Goal: Communication & Community: Answer question/provide support

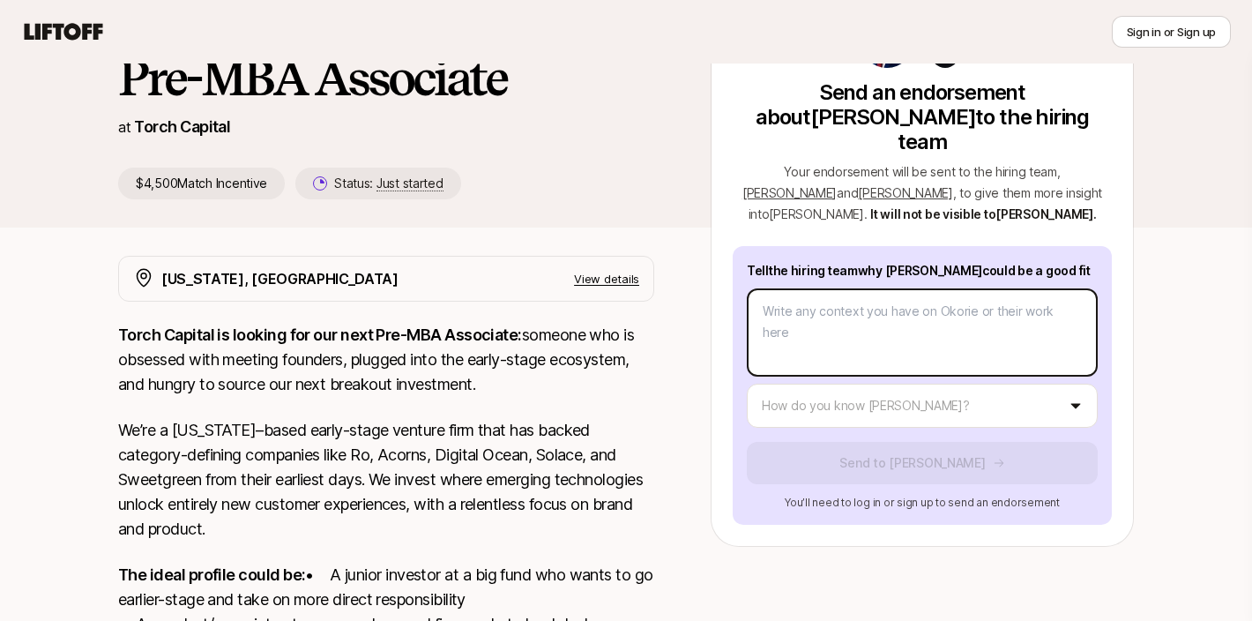
scroll to position [151, 0]
type textarea "x"
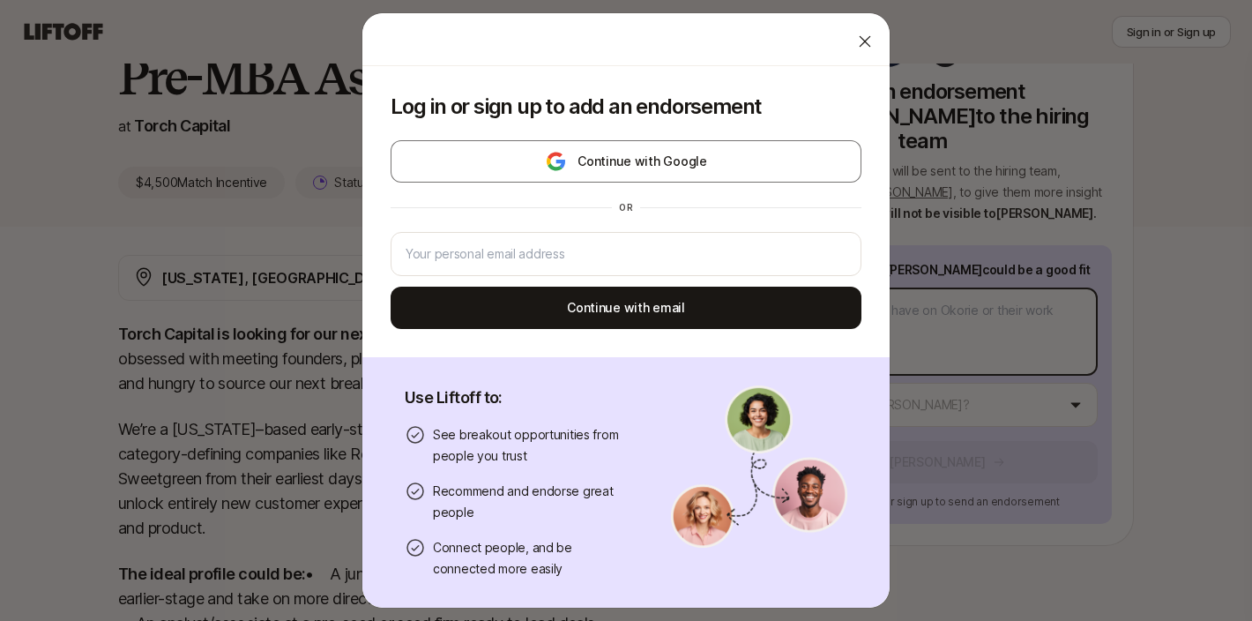
click at [900, 282] on body "New to Liftoff? See how it works Sign in or Sign up Sign in or Sign up [PERSON_…" at bounding box center [626, 159] width 1252 height 621
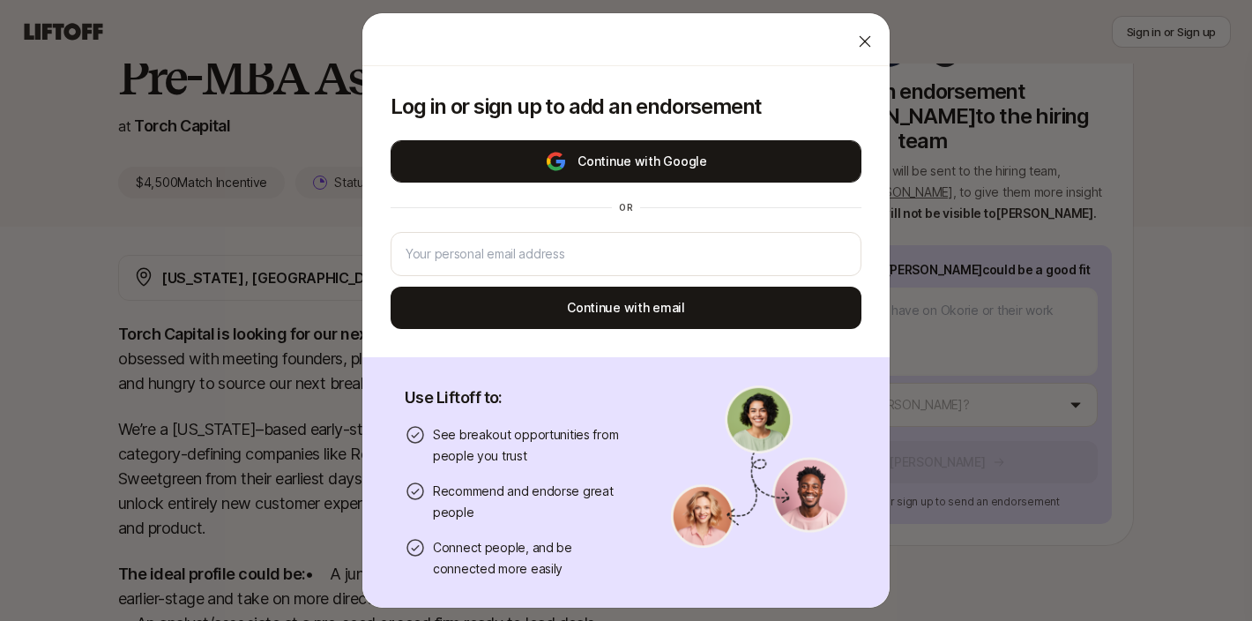
click at [612, 169] on button "Continue with Google" at bounding box center [626, 161] width 471 height 42
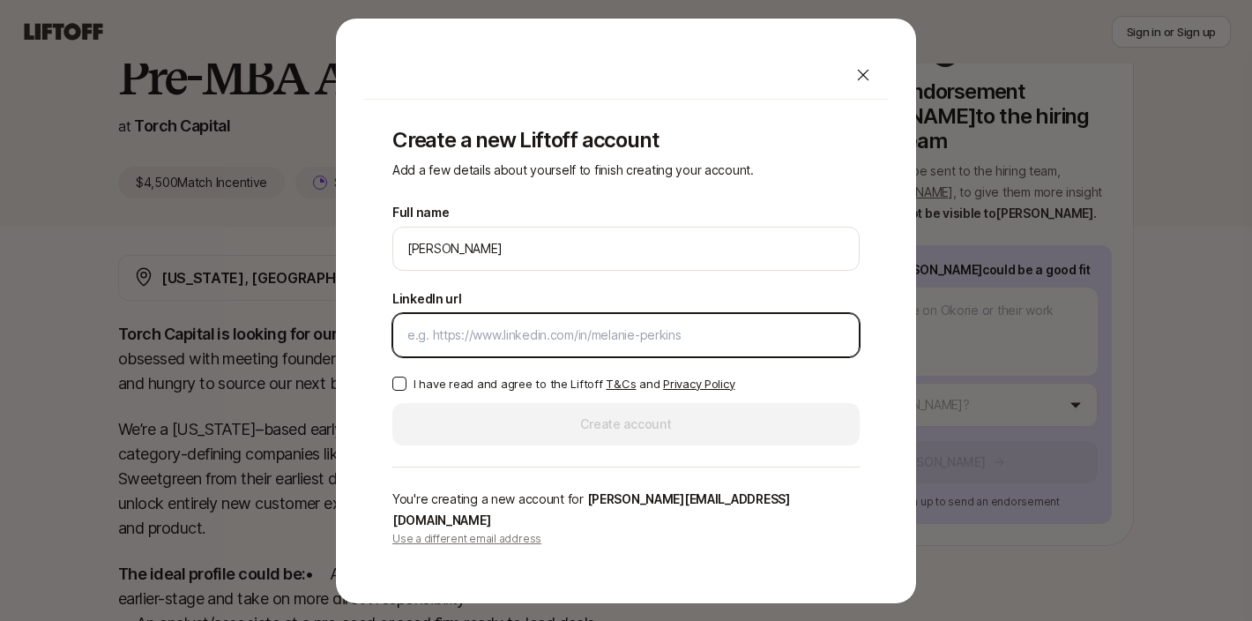
paste input "[URL][DOMAIN_NAME]"
type input "[URL][DOMAIN_NAME]"
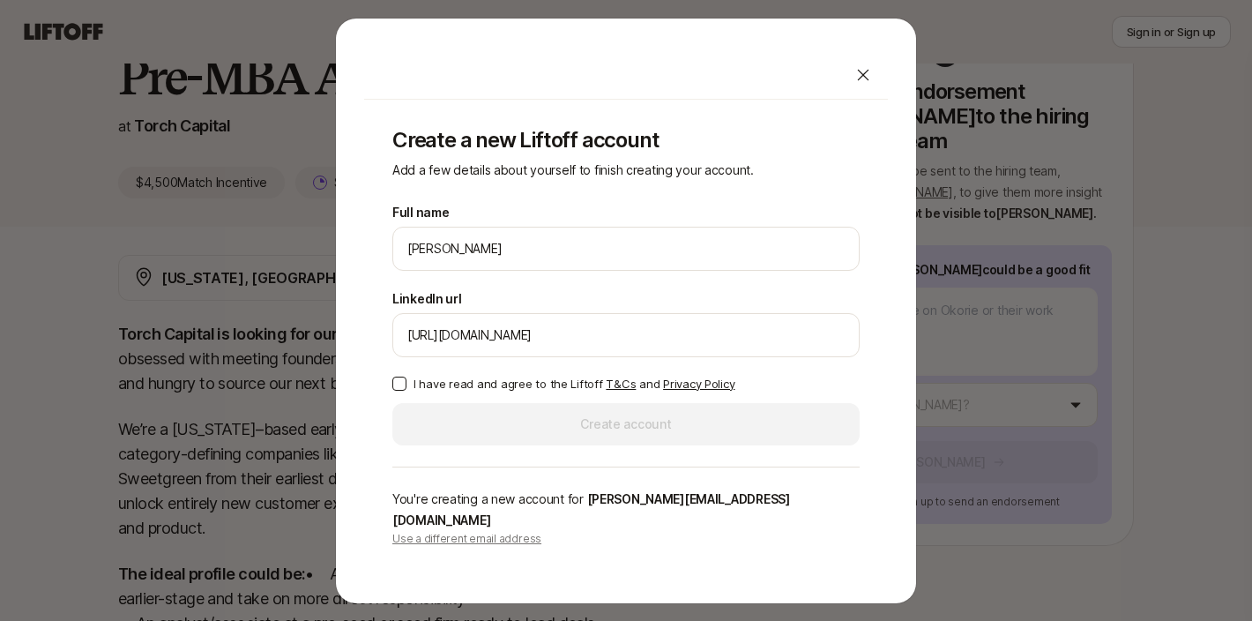
click at [400, 391] on button "I have read and agree to the Liftoff T&Cs and Privacy Policy" at bounding box center [399, 384] width 14 height 14
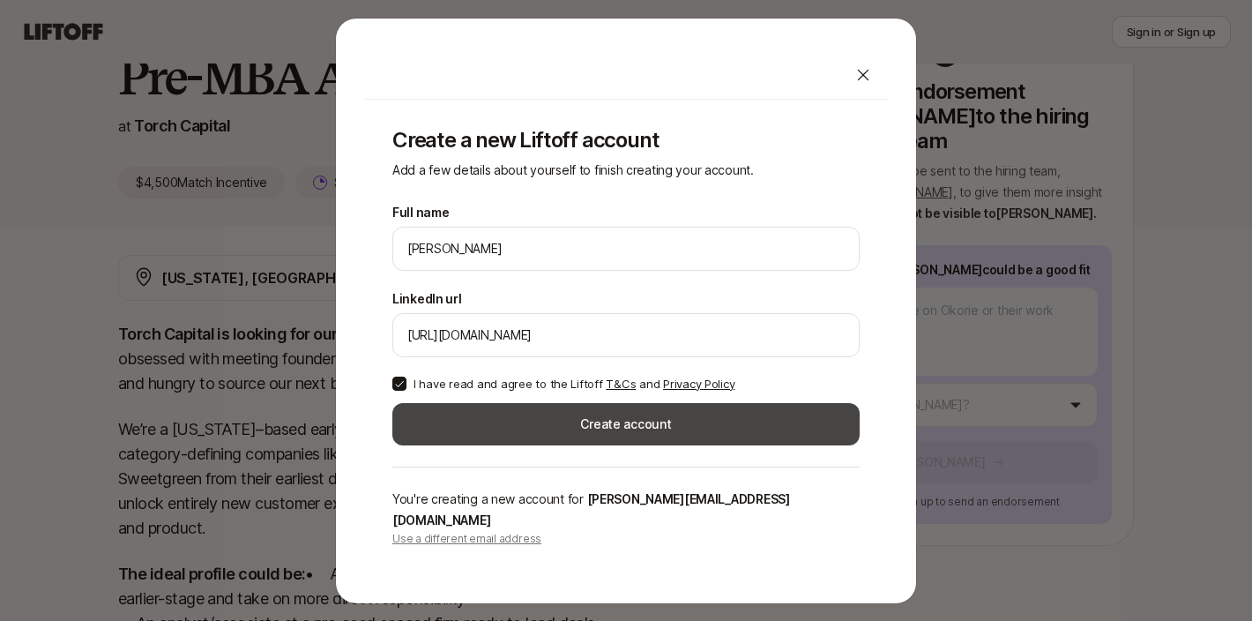
click at [520, 437] on button "Create account" at bounding box center [625, 424] width 467 height 42
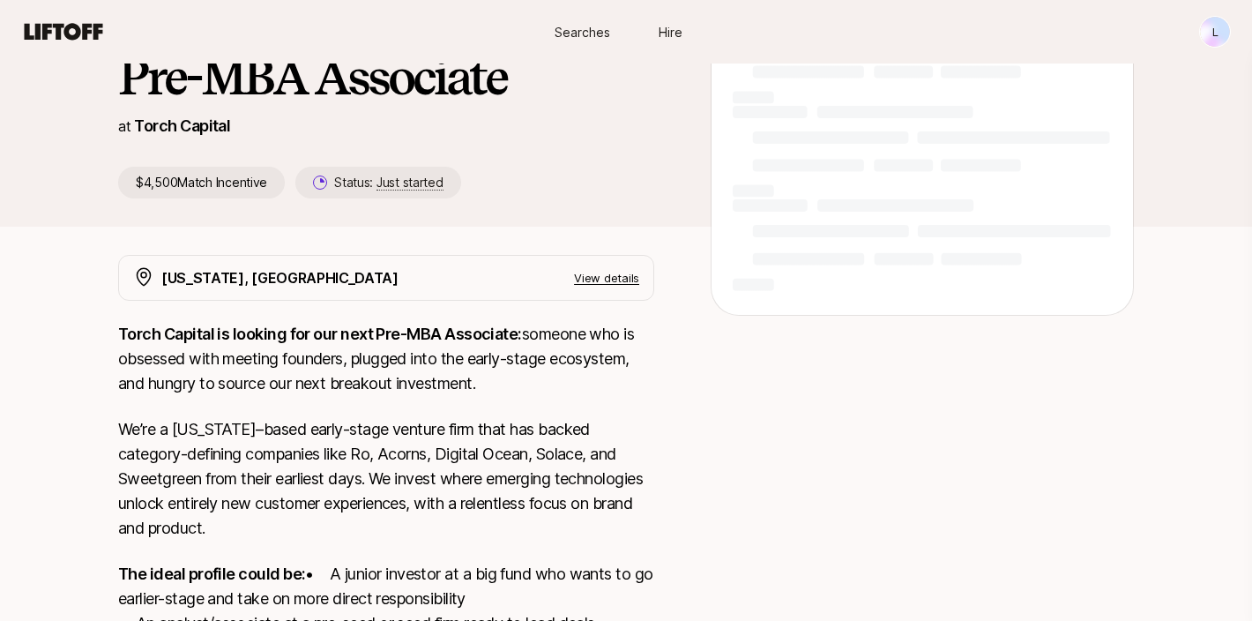
scroll to position [151, 0]
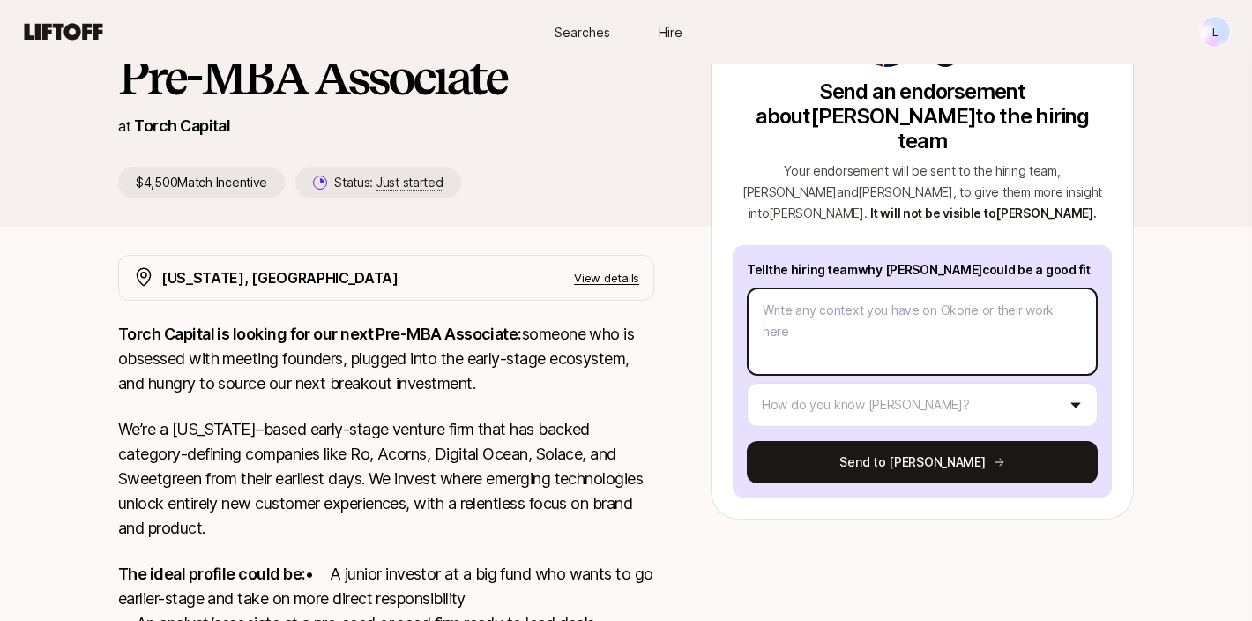
click at [930, 288] on textarea at bounding box center [922, 332] width 351 height 88
paste textarea "I’m glad to recommend [PERSON_NAME] for a Pre-MBA Associate role at Torch Capit…"
type textarea "x"
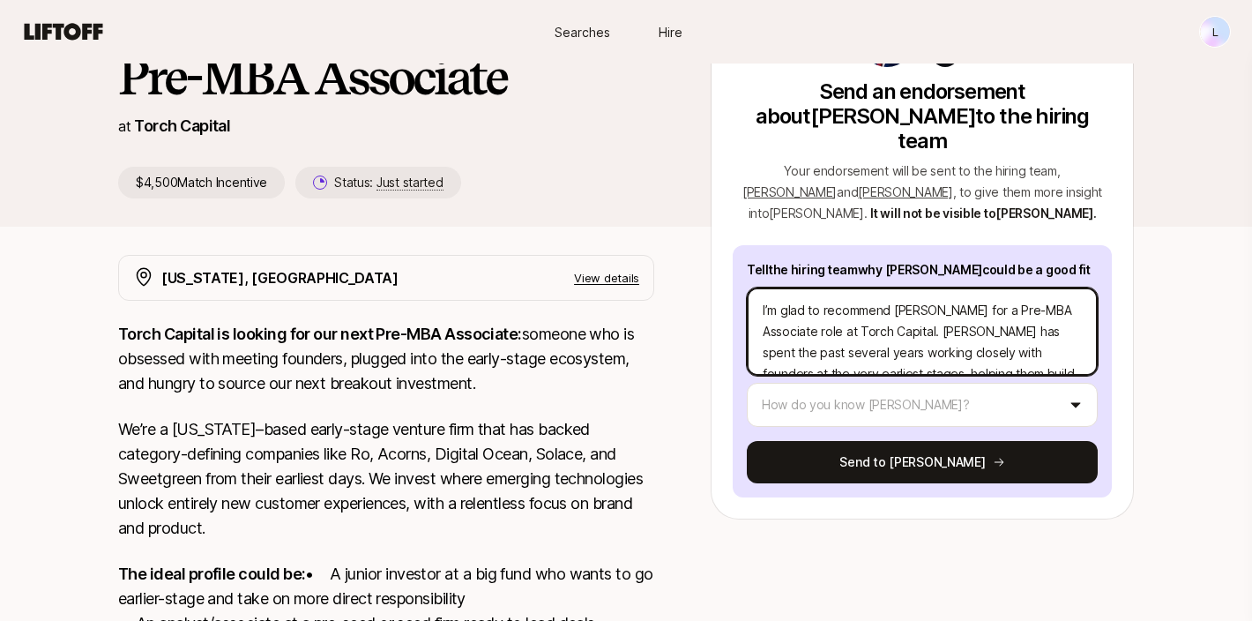
scroll to position [254, 0]
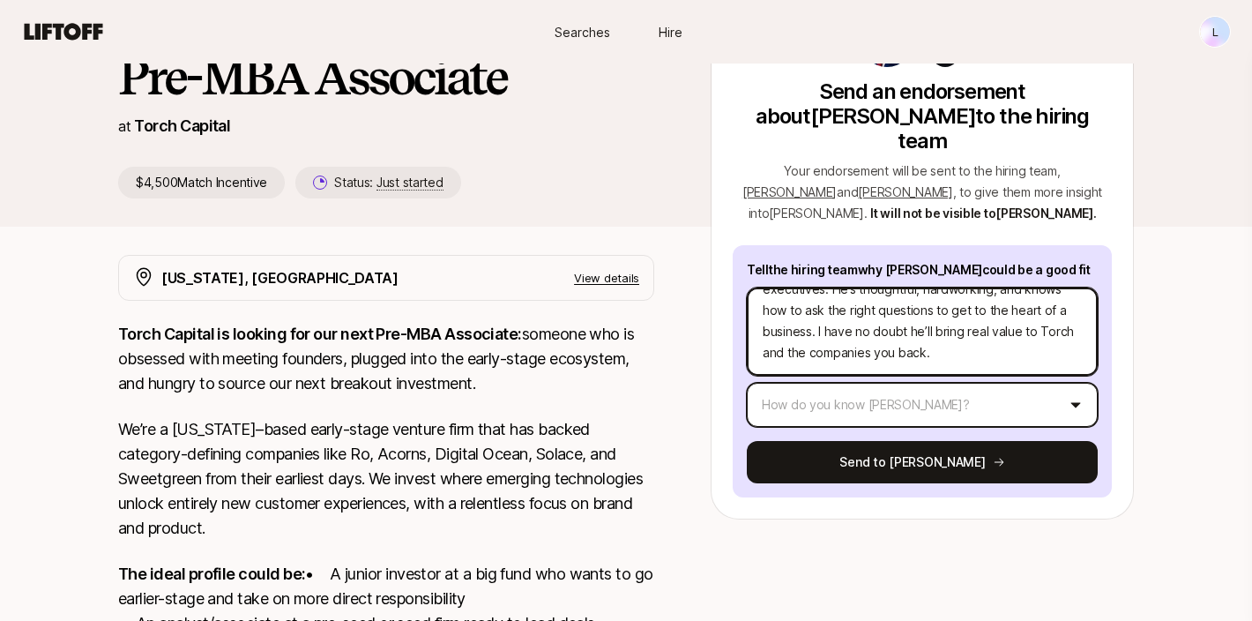
type textarea "I’m glad to recommend [PERSON_NAME] for a Pre-MBA Associate role at Torch Capit…"
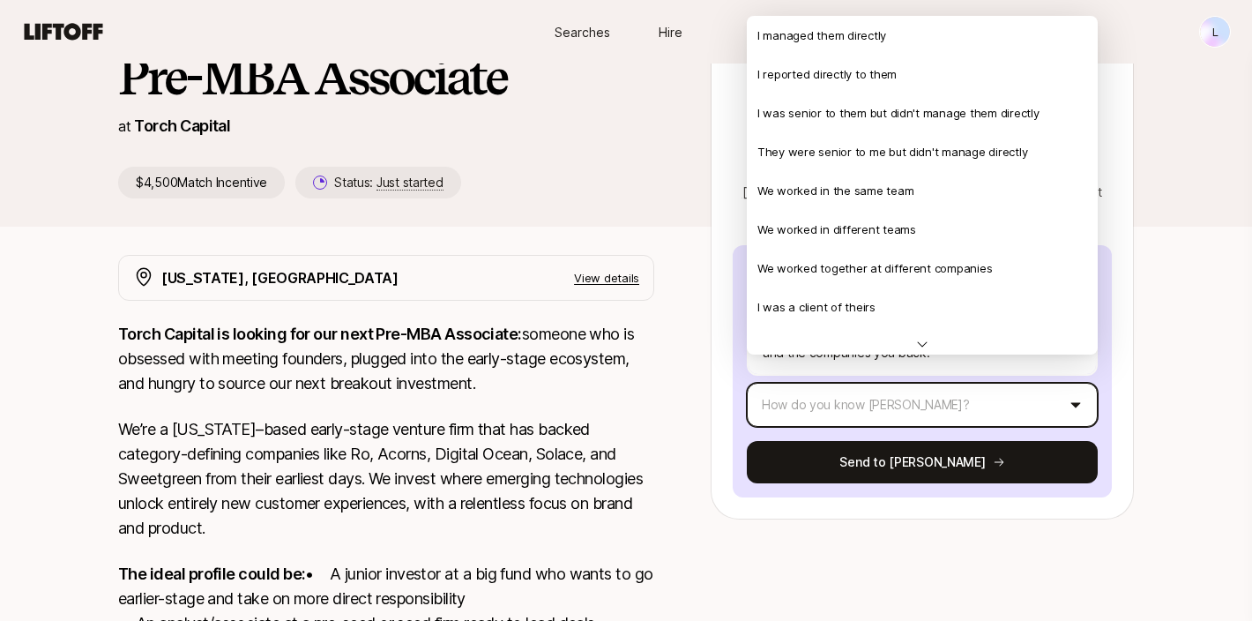
click at [838, 377] on html "New to Liftoff? See how it works L Searches Hire Searches Hire L [PERSON_NAME] …" at bounding box center [626, 159] width 1252 height 621
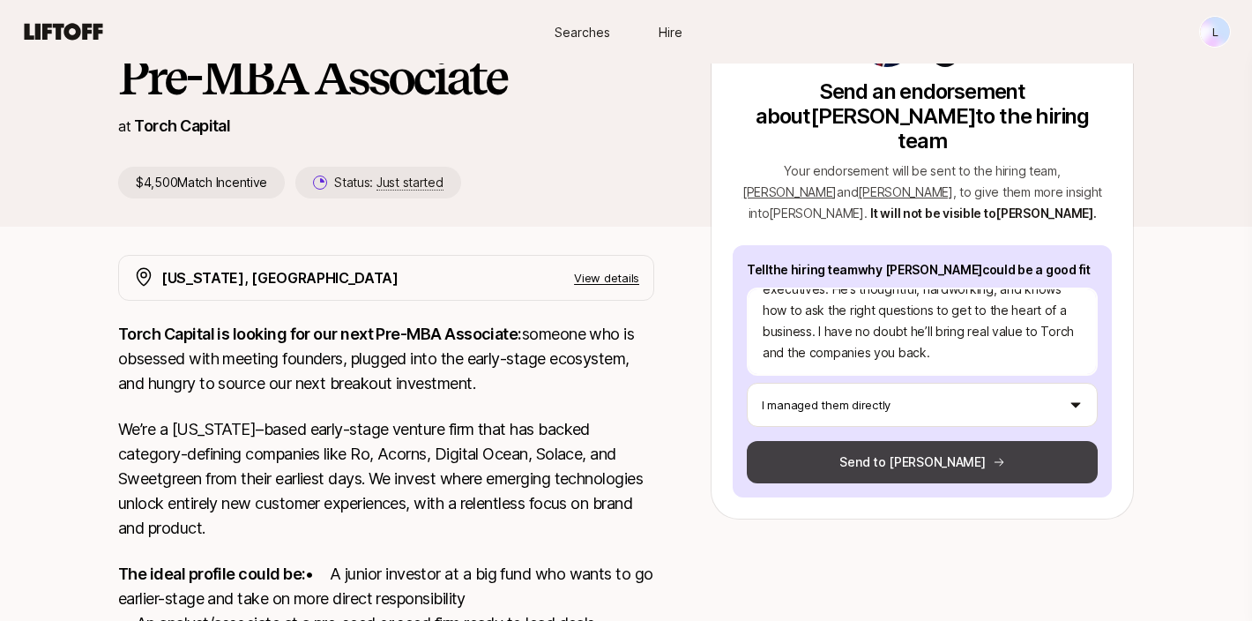
click at [980, 443] on button "Send to [PERSON_NAME]" at bounding box center [922, 462] width 351 height 42
type textarea "x"
